Goal: Information Seeking & Learning: Check status

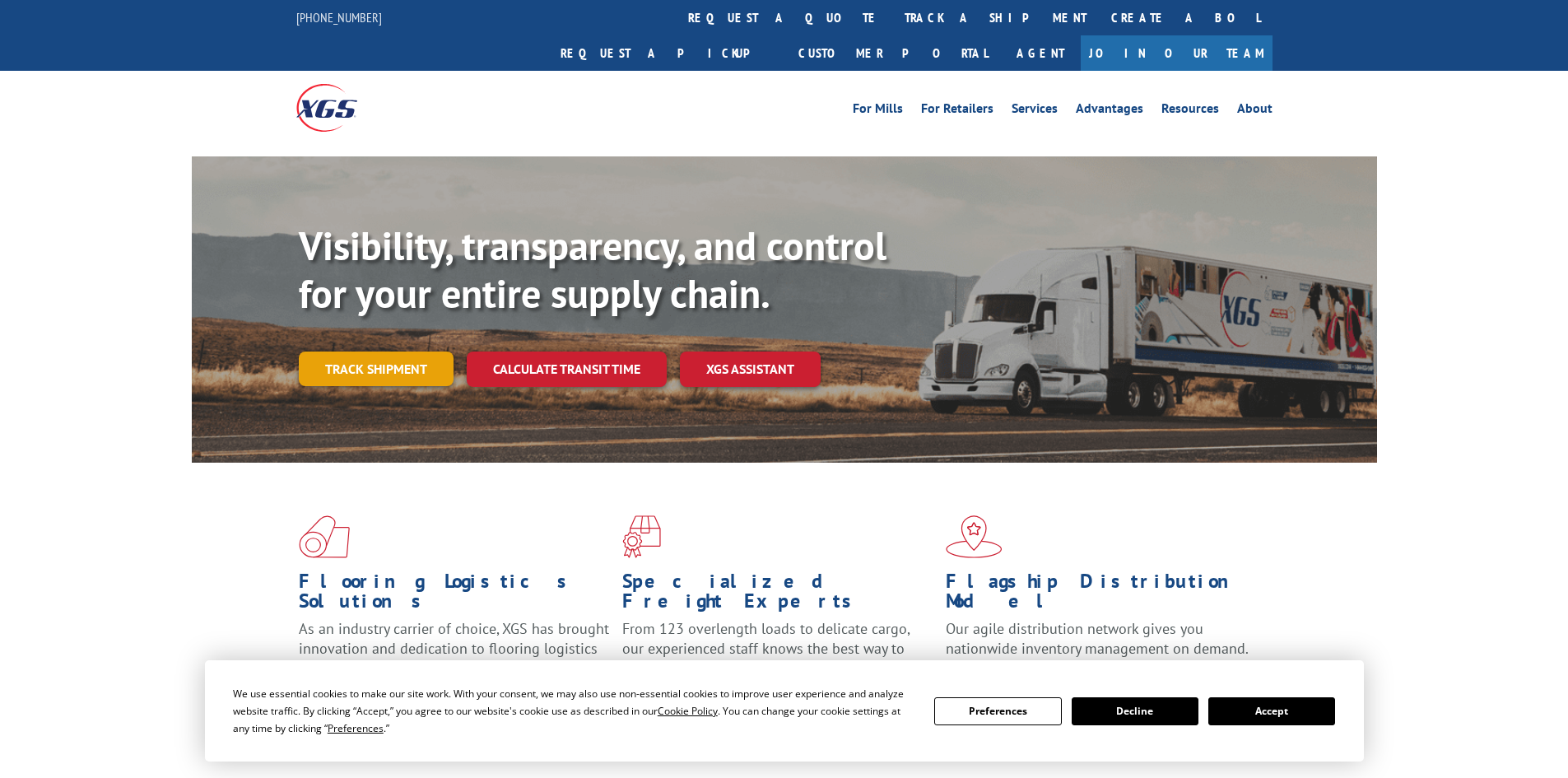
click at [389, 352] on link "Track shipment" at bounding box center [376, 369] width 155 height 34
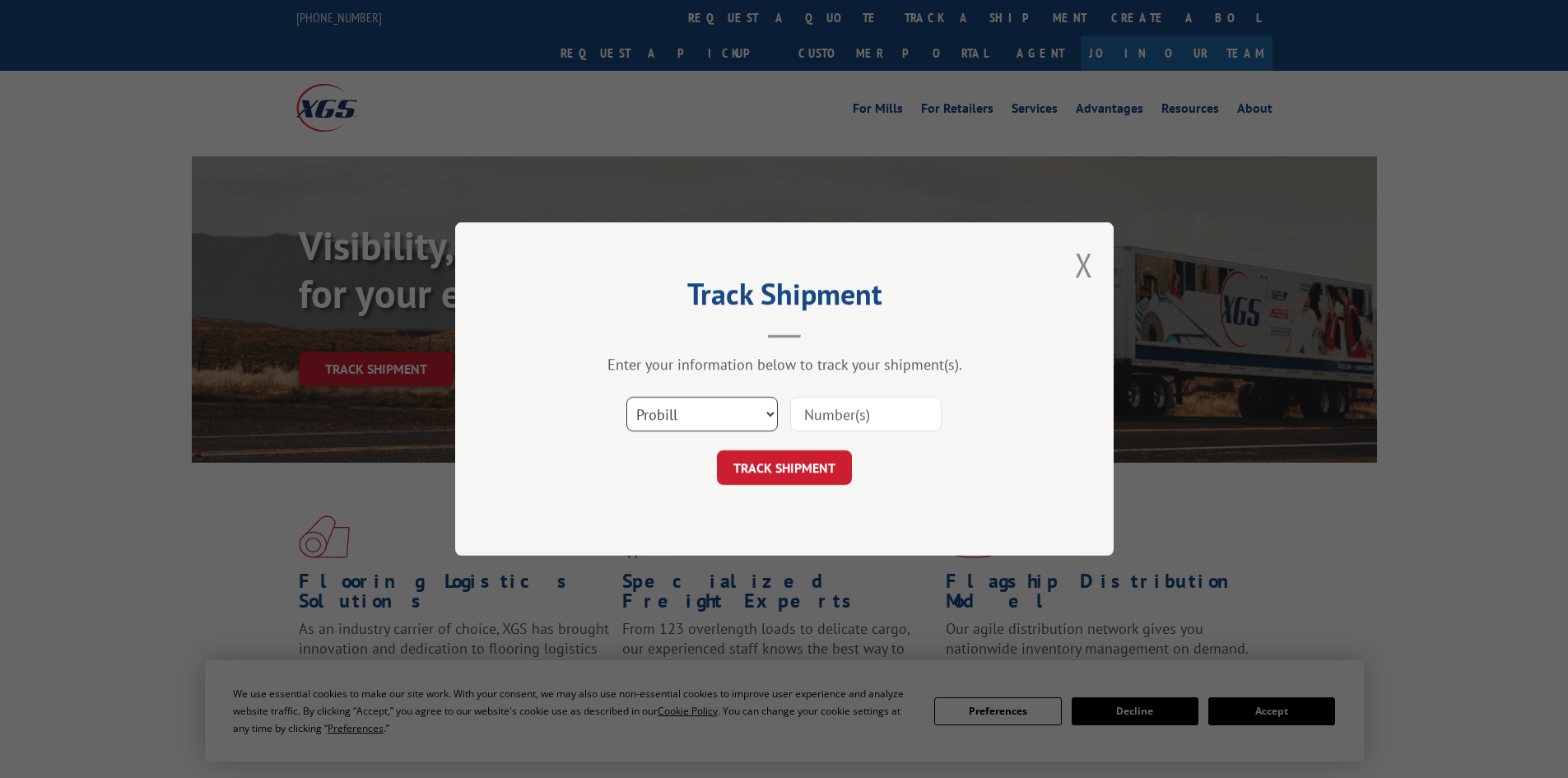
click at [770, 415] on select "Select category... Probill BOL PO" at bounding box center [702, 414] width 151 height 34
select select "bol"
click at [626, 397] on select "Select category... Probill BOL PO" at bounding box center [702, 414] width 151 height 34
drag, startPoint x: 891, startPoint y: 407, endPoint x: 898, endPoint y: 401, distance: 9.2
click at [891, 407] on input at bounding box center [866, 414] width 151 height 34
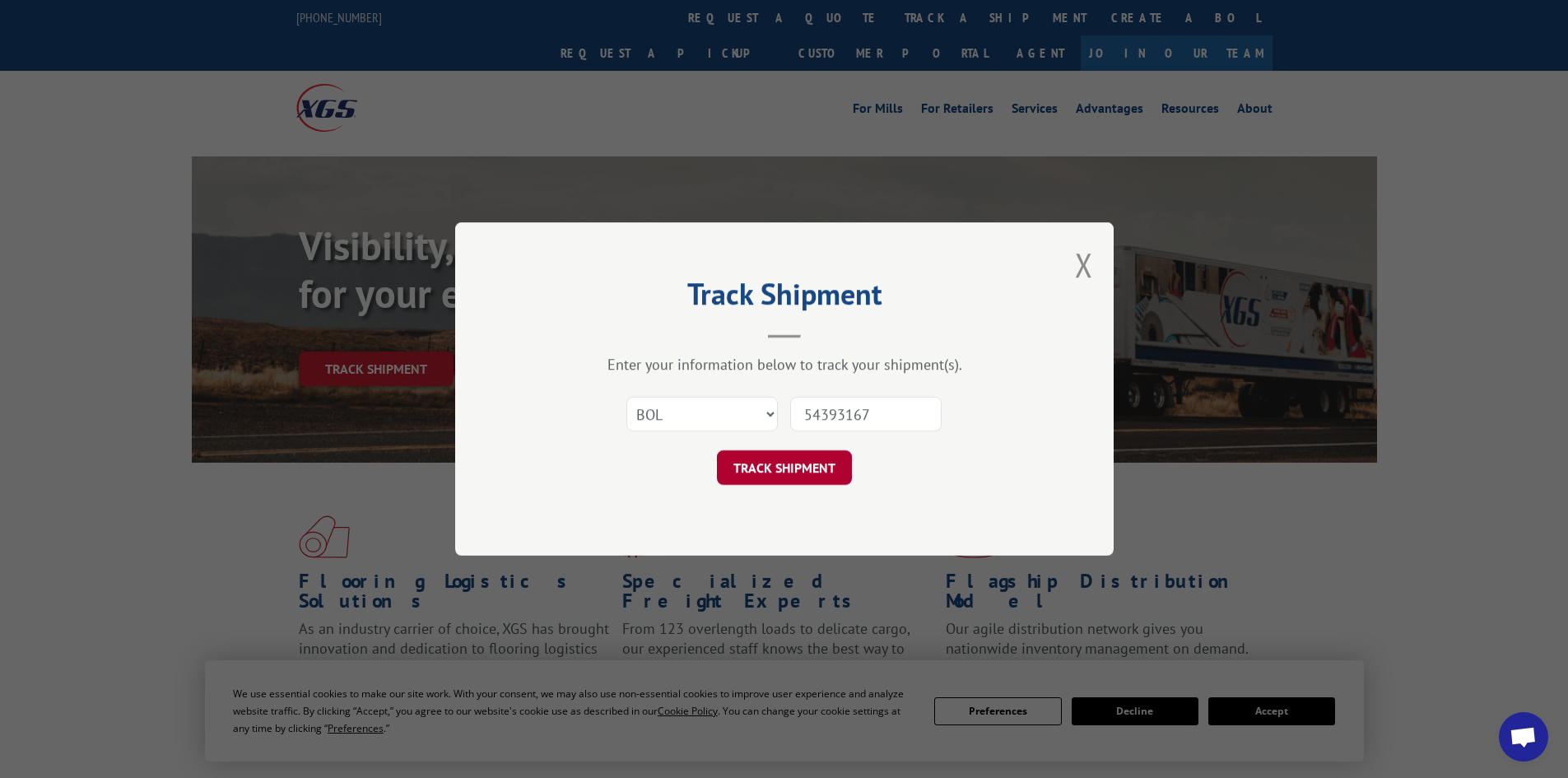
type input "54393167"
click at [829, 456] on button "TRACK SHIPMENT" at bounding box center [784, 468] width 135 height 34
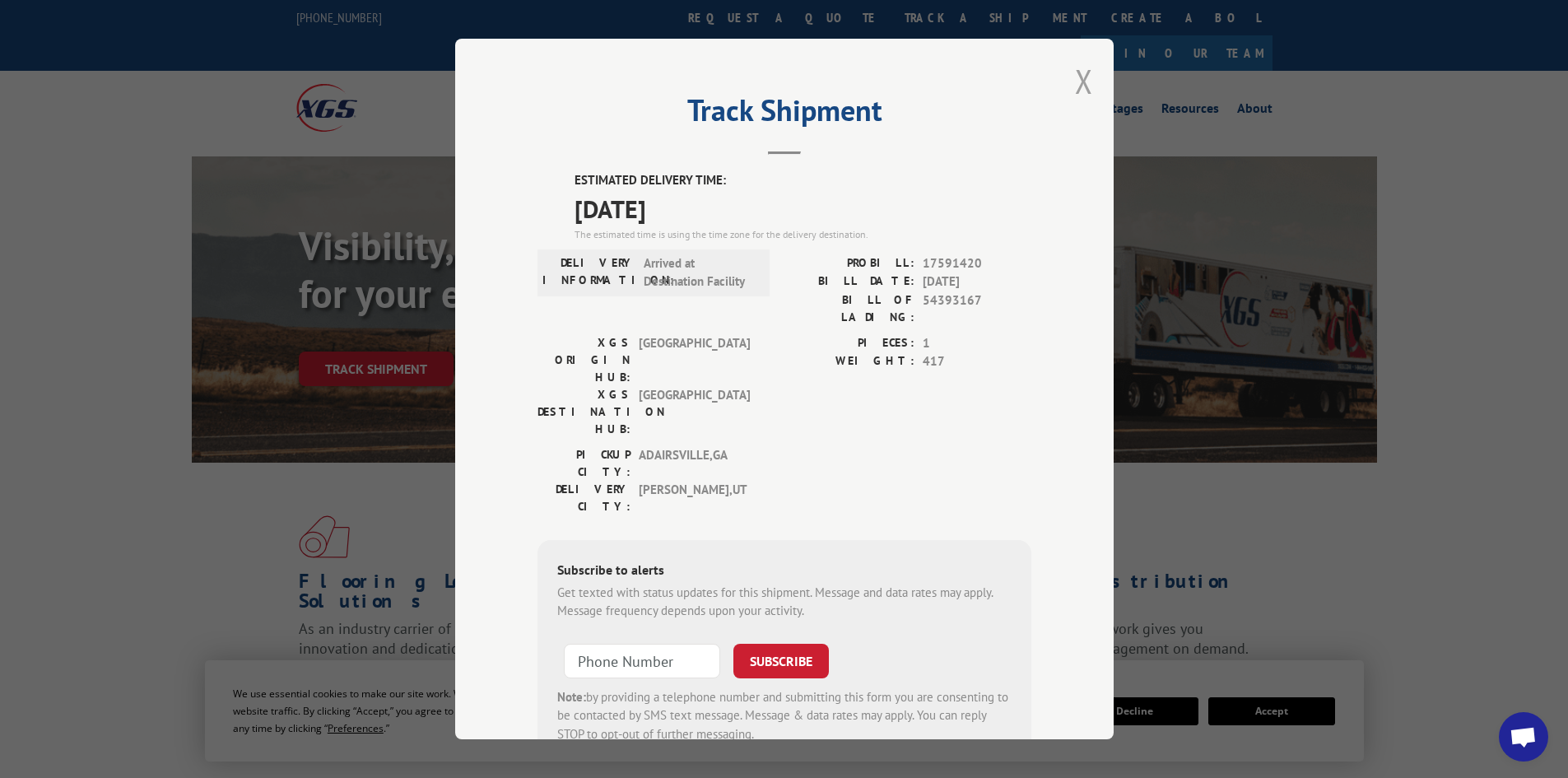
click at [1079, 81] on button "Close modal" at bounding box center [1083, 81] width 18 height 44
